Goal: Task Accomplishment & Management: Manage account settings

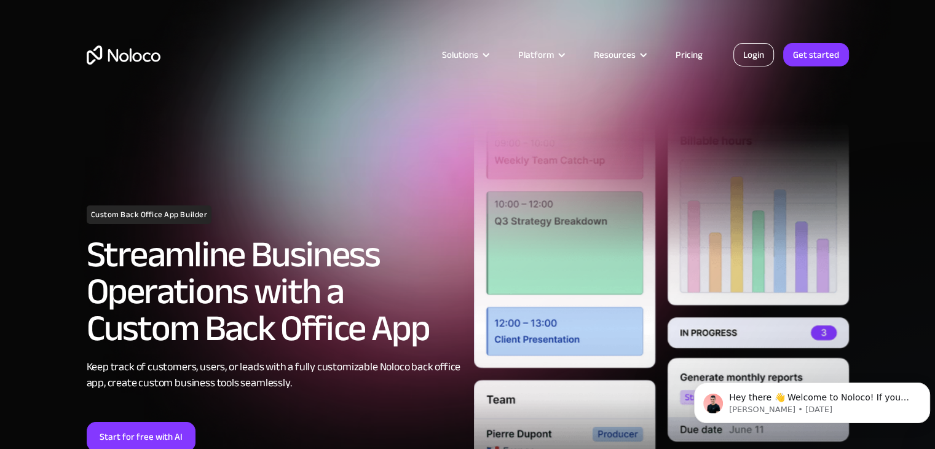
click at [762, 52] on link "Login" at bounding box center [754, 54] width 41 height 23
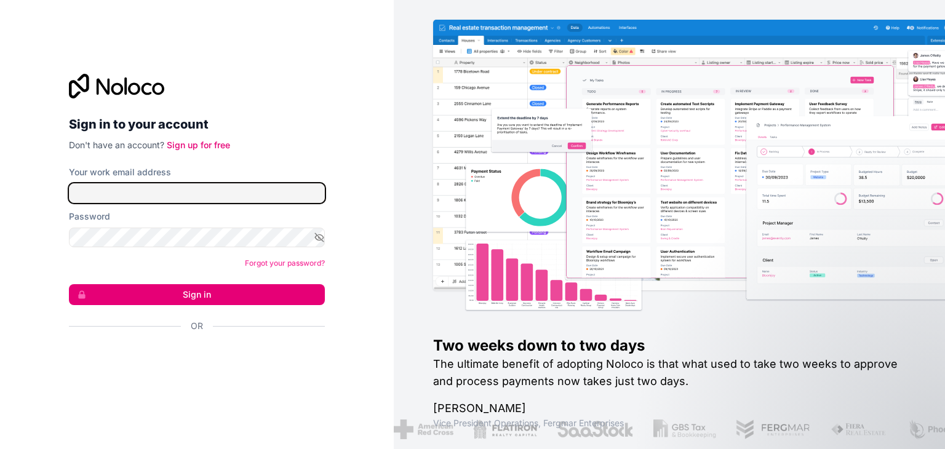
click at [260, 193] on input "Your work email address" at bounding box center [197, 193] width 256 height 20
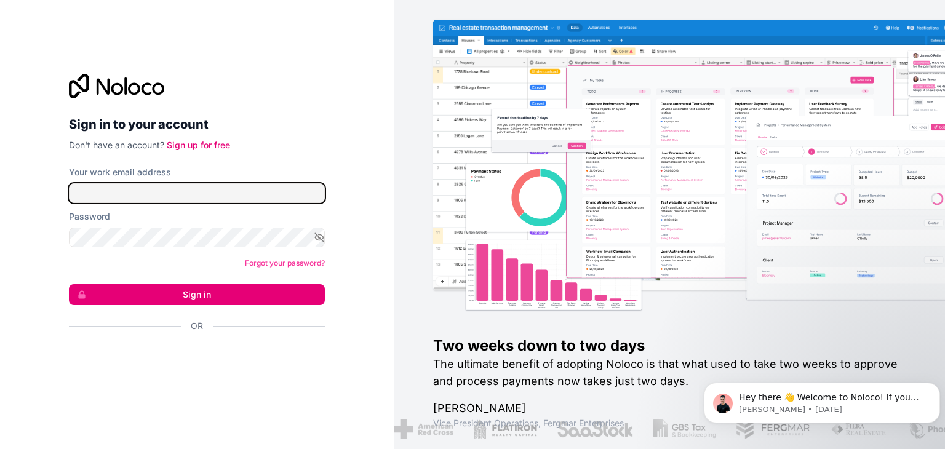
type input "hzonepc@gmail.com"
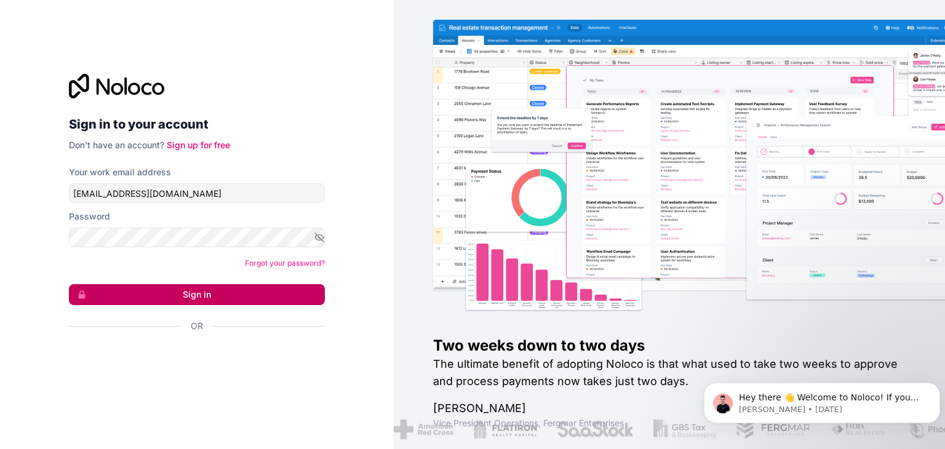
click at [207, 298] on button "Sign in" at bounding box center [197, 294] width 256 height 21
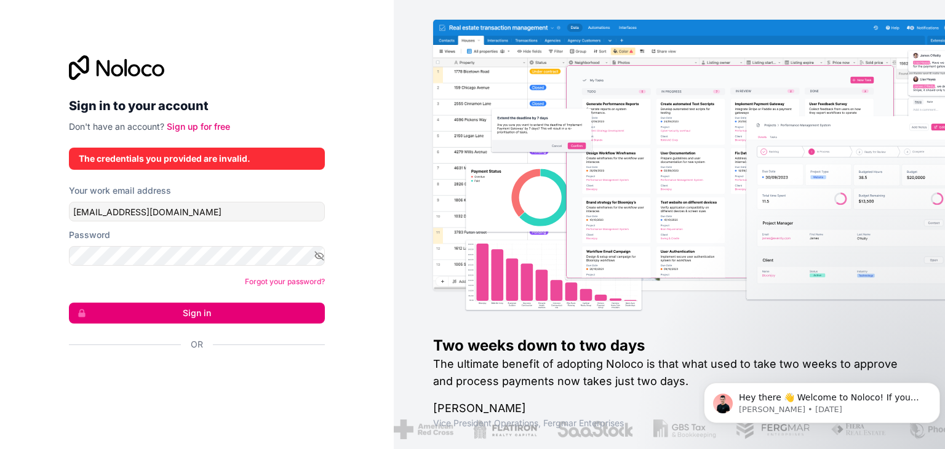
click at [239, 160] on div "The credentials you provided are invalid." at bounding box center [197, 159] width 236 height 12
click at [202, 218] on input "hzonepc@gmail.com" at bounding box center [197, 212] width 256 height 20
click at [214, 128] on link "Sign up for free" at bounding box center [198, 126] width 63 height 10
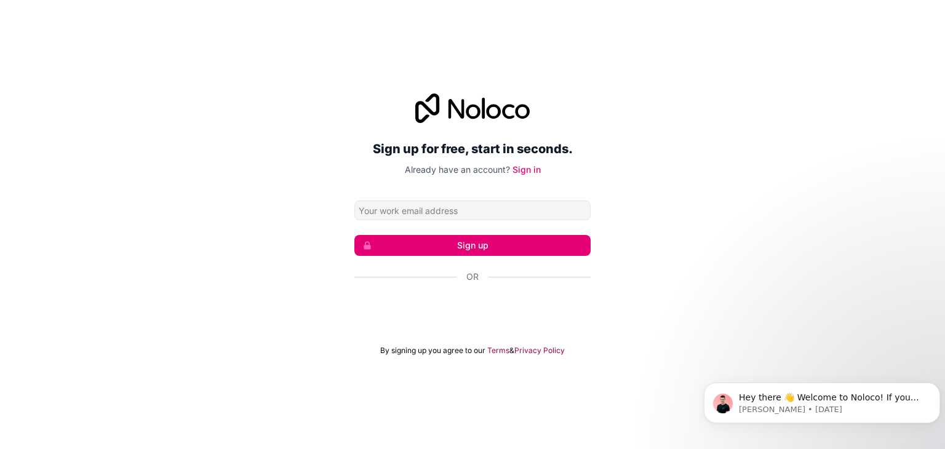
click at [442, 209] on input "Email address" at bounding box center [472, 211] width 236 height 20
type input "hzonepc@gmail.com"
click at [534, 165] on link "Sign in" at bounding box center [526, 169] width 28 height 10
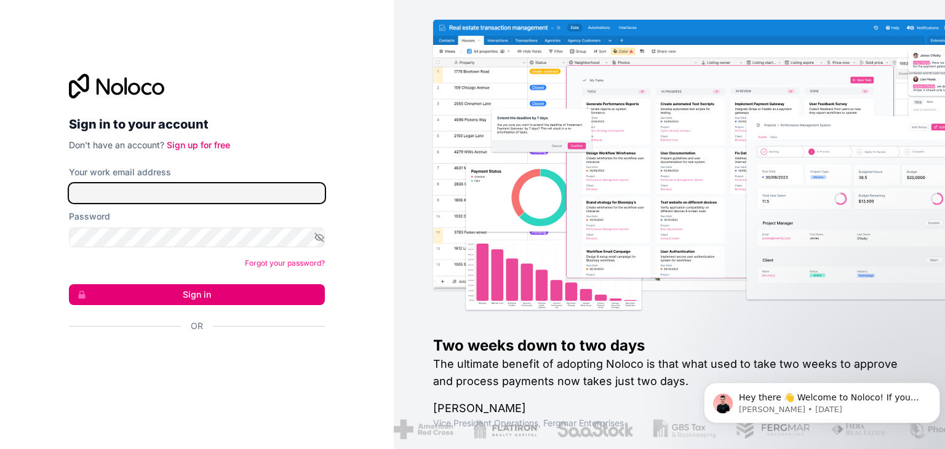
click at [213, 187] on input "Your work email address" at bounding box center [197, 193] width 256 height 20
type input "HARK"
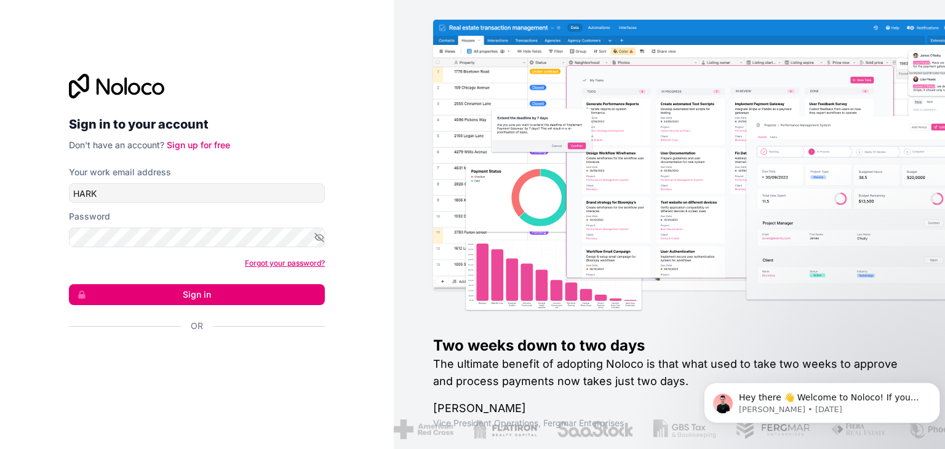
click at [254, 266] on link "Forgot your password?" at bounding box center [285, 262] width 80 height 9
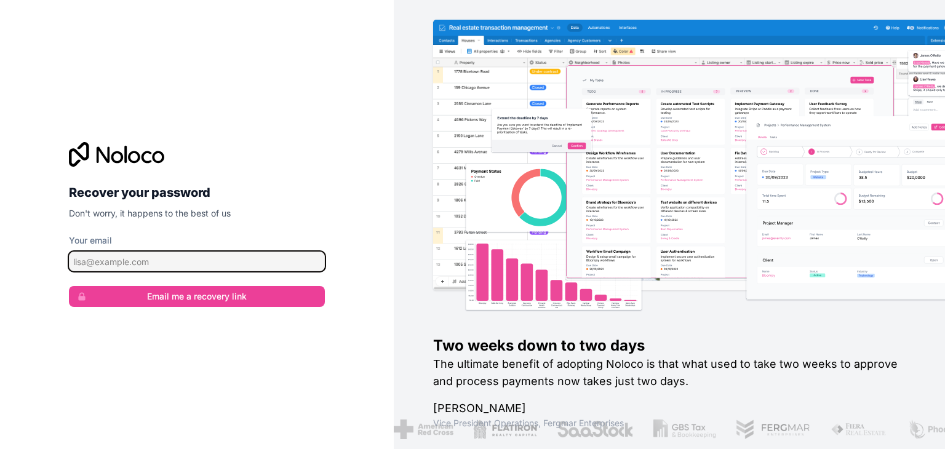
click at [229, 262] on input "Your email" at bounding box center [197, 262] width 256 height 20
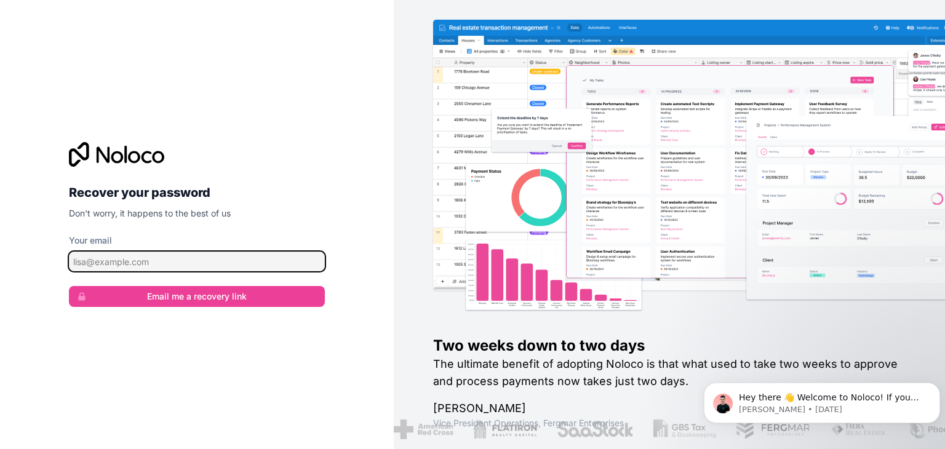
type input "hzonepc@gmail.com"
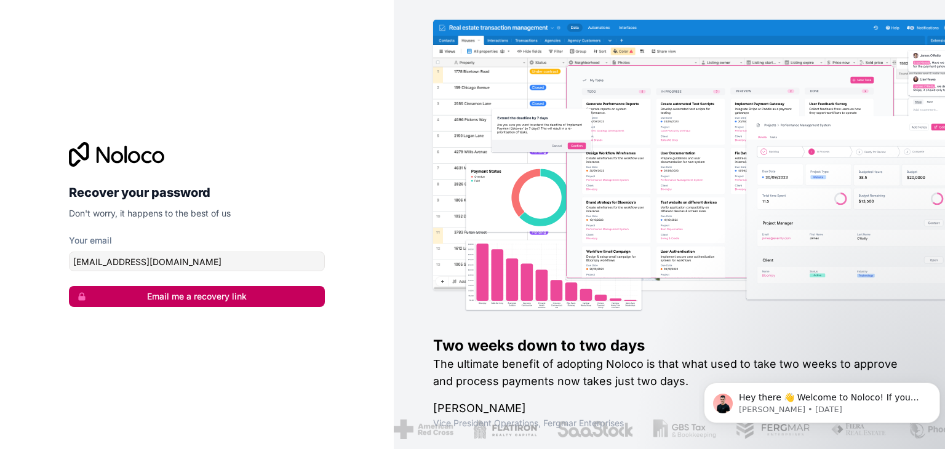
click at [197, 296] on button "Email me a recovery link" at bounding box center [197, 296] width 256 height 21
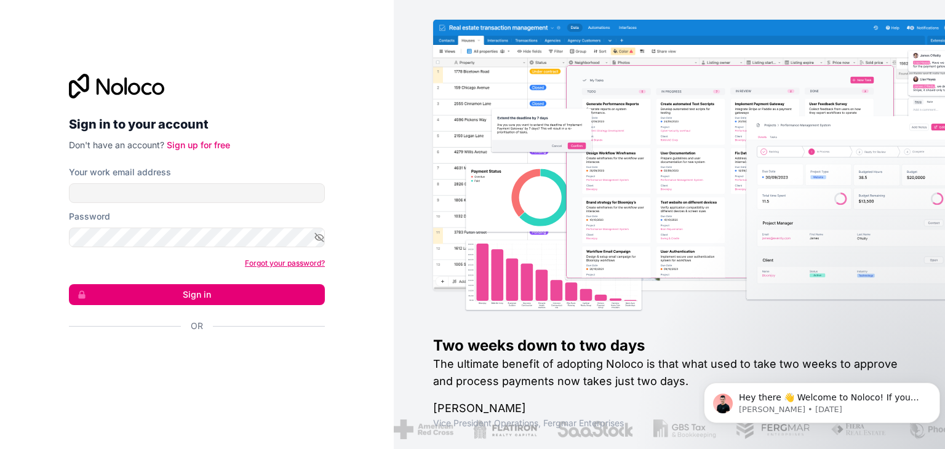
click at [252, 261] on link "Forgot your password?" at bounding box center [285, 262] width 80 height 9
